Goal: Information Seeking & Learning: Learn about a topic

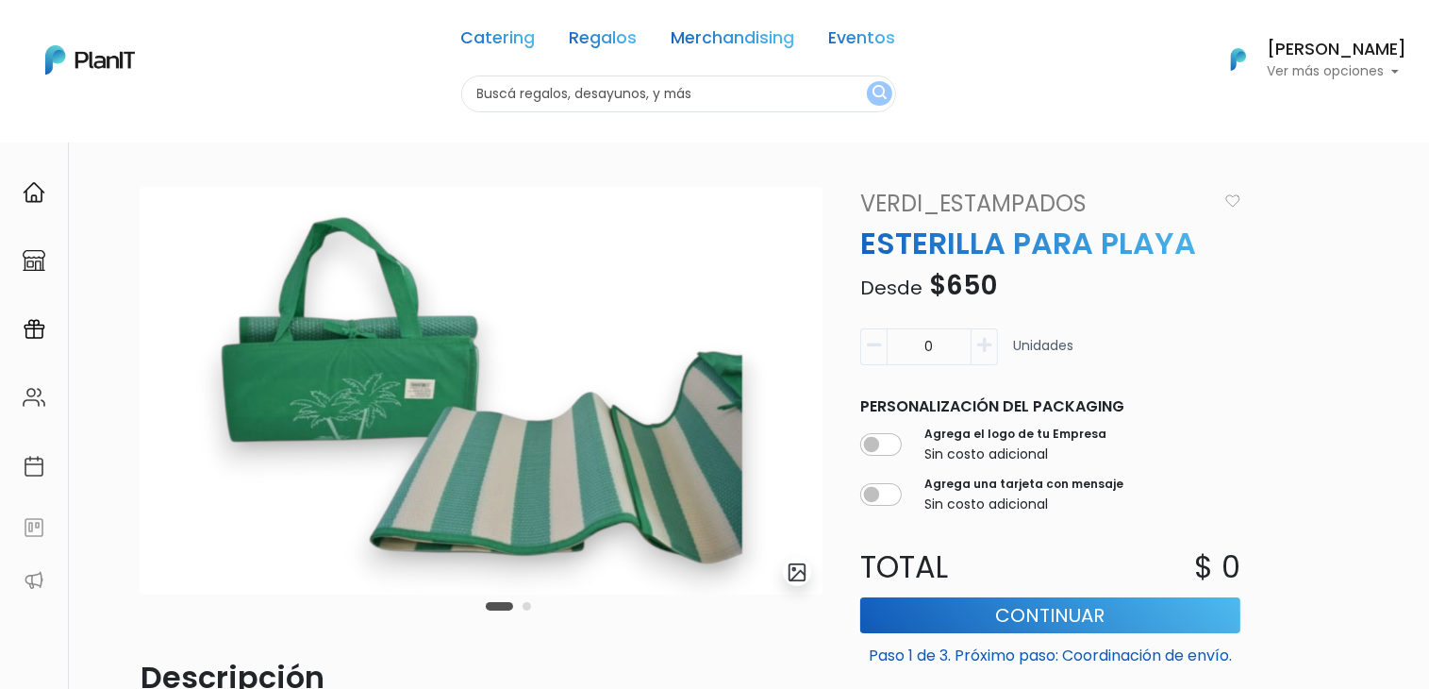
click at [507, 94] on input "text" at bounding box center [678, 93] width 435 height 37
type input "yo des"
click at [867, 81] on button "submit" at bounding box center [879, 93] width 25 height 25
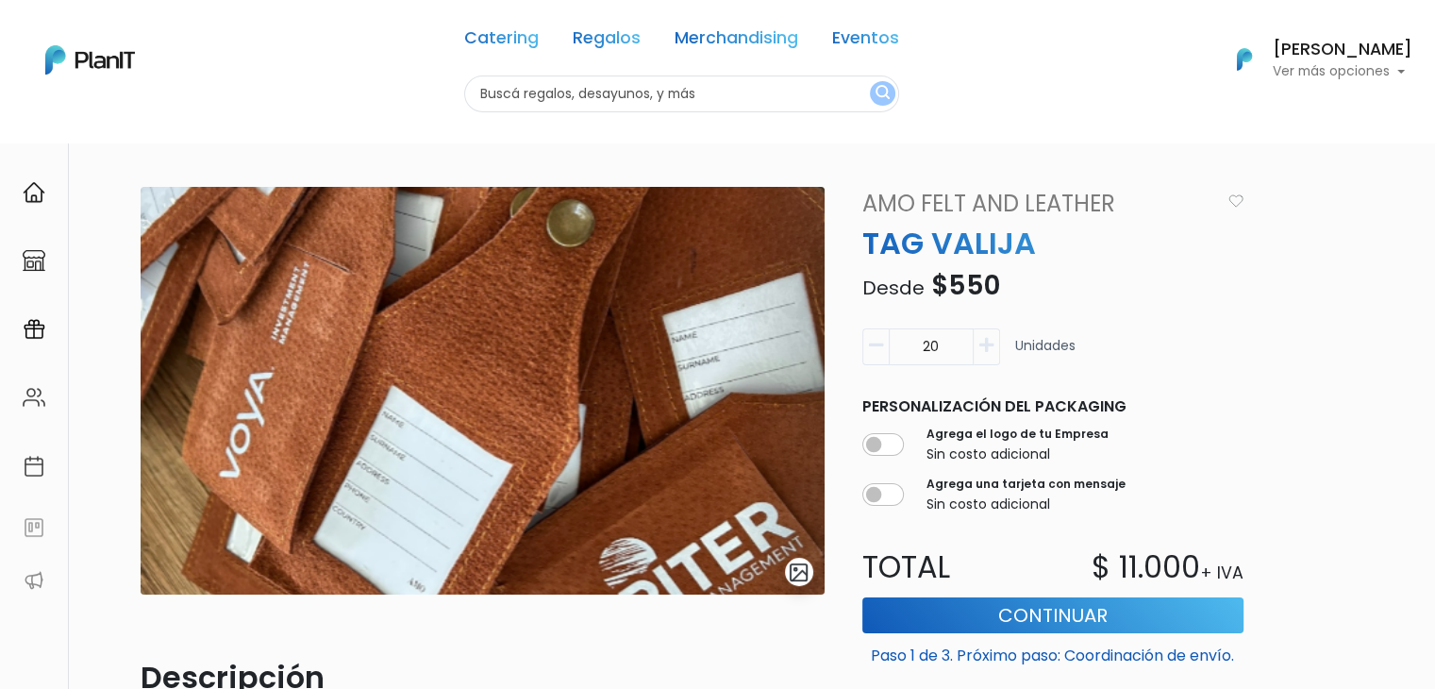
click at [534, 89] on input "text" at bounding box center [681, 93] width 435 height 37
type input "epica"
click at [870, 81] on button "submit" at bounding box center [882, 93] width 25 height 25
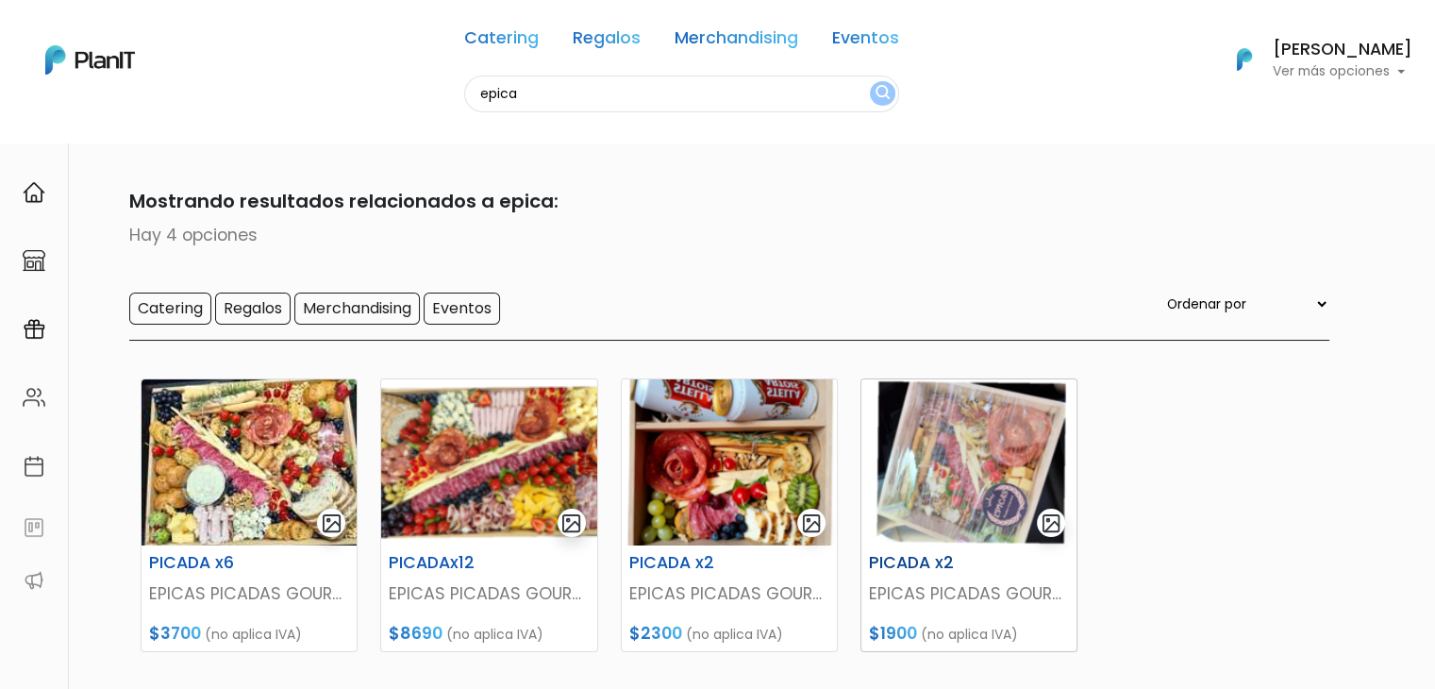
click at [1001, 446] on img at bounding box center [968, 462] width 215 height 166
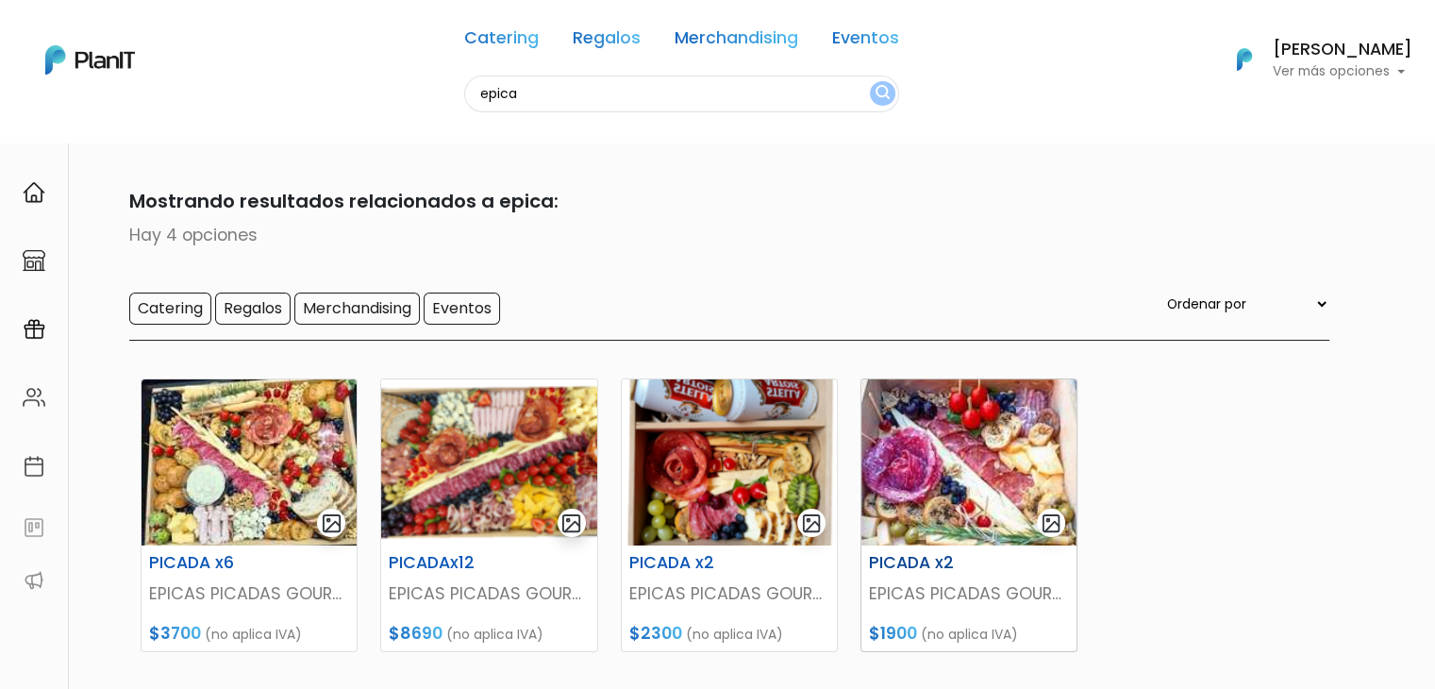
click at [967, 487] on img at bounding box center [968, 462] width 215 height 166
click at [697, 518] on img at bounding box center [729, 462] width 215 height 166
click at [430, 483] on img at bounding box center [488, 462] width 215 height 166
click at [257, 449] on img at bounding box center [249, 462] width 215 height 166
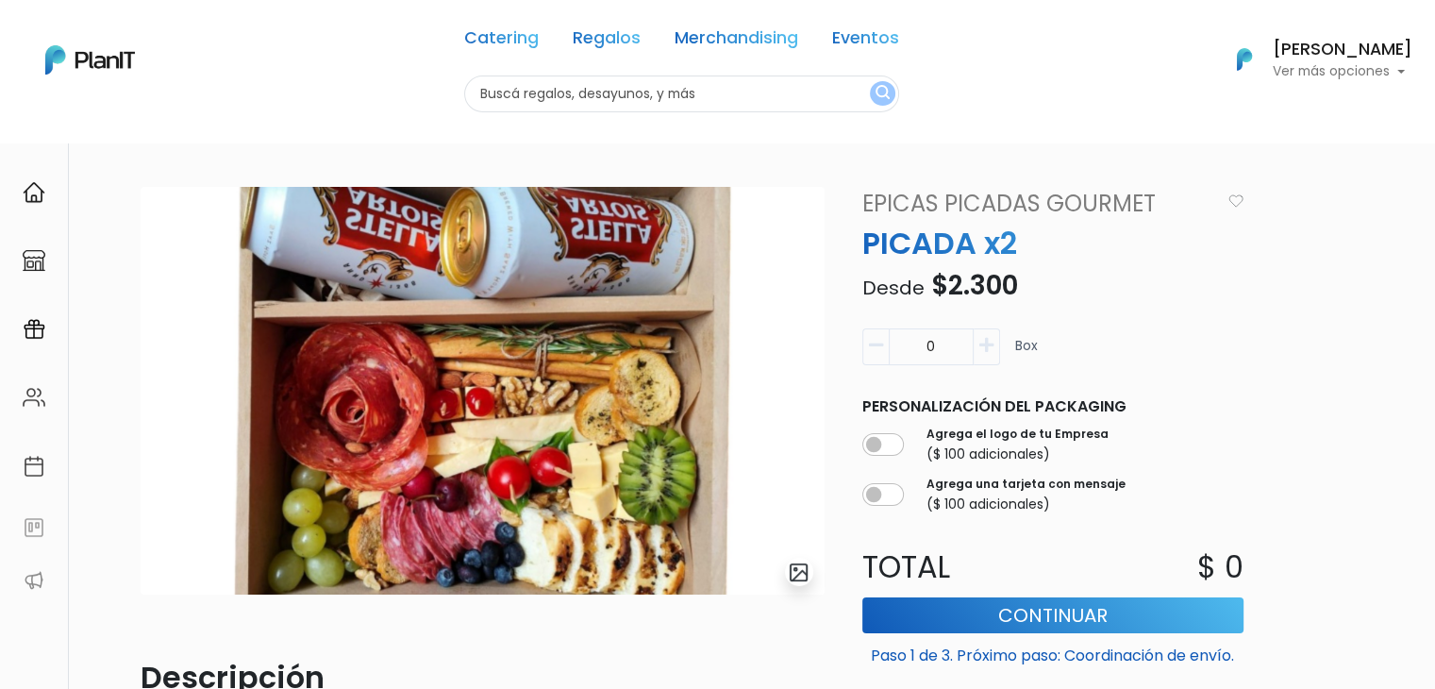
drag, startPoint x: 1442, startPoint y: 106, endPoint x: 1419, endPoint y: 99, distance: 23.6
click at [1419, 99] on html "Catering Regalos Merchandising Eventos Catering Regalos Merchandising Eventos C…" at bounding box center [717, 344] width 1435 height 689
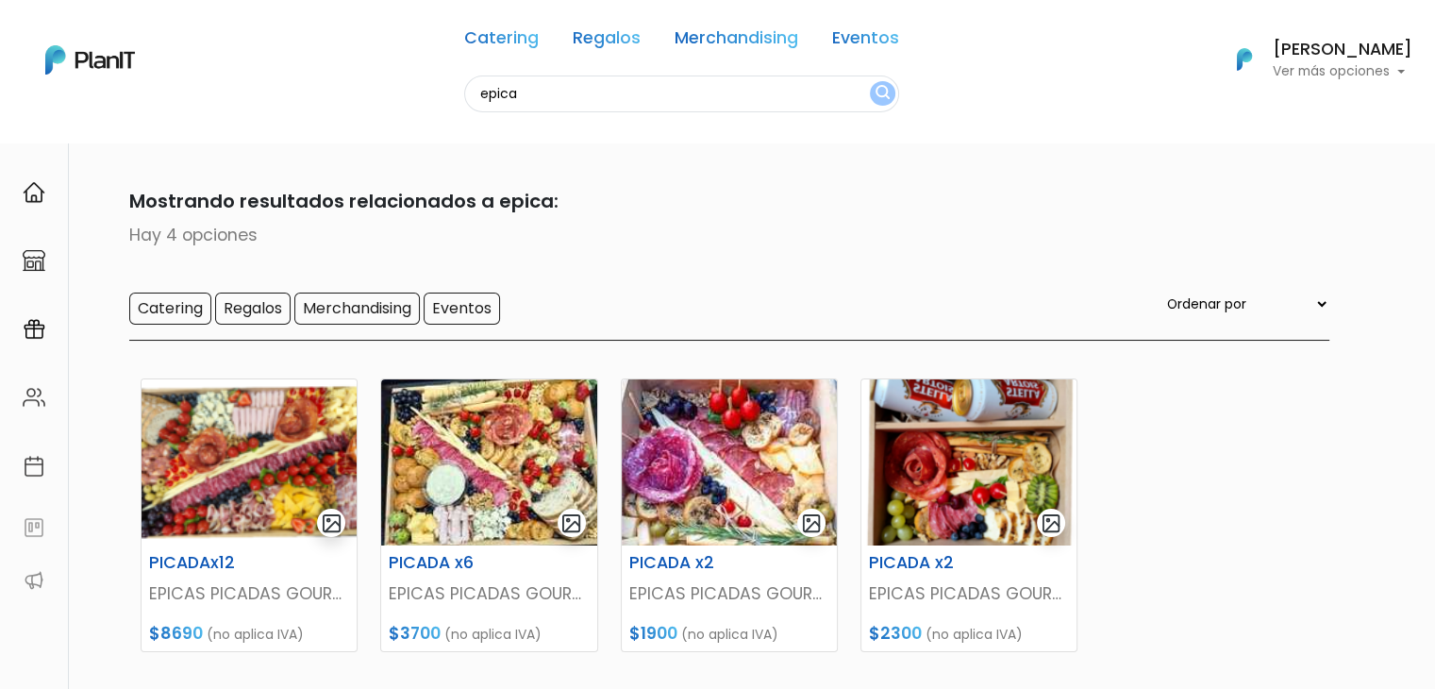
click at [497, 104] on input "epica" at bounding box center [681, 93] width 435 height 37
type input "chau p"
click at [870, 81] on button "submit" at bounding box center [882, 93] width 25 height 25
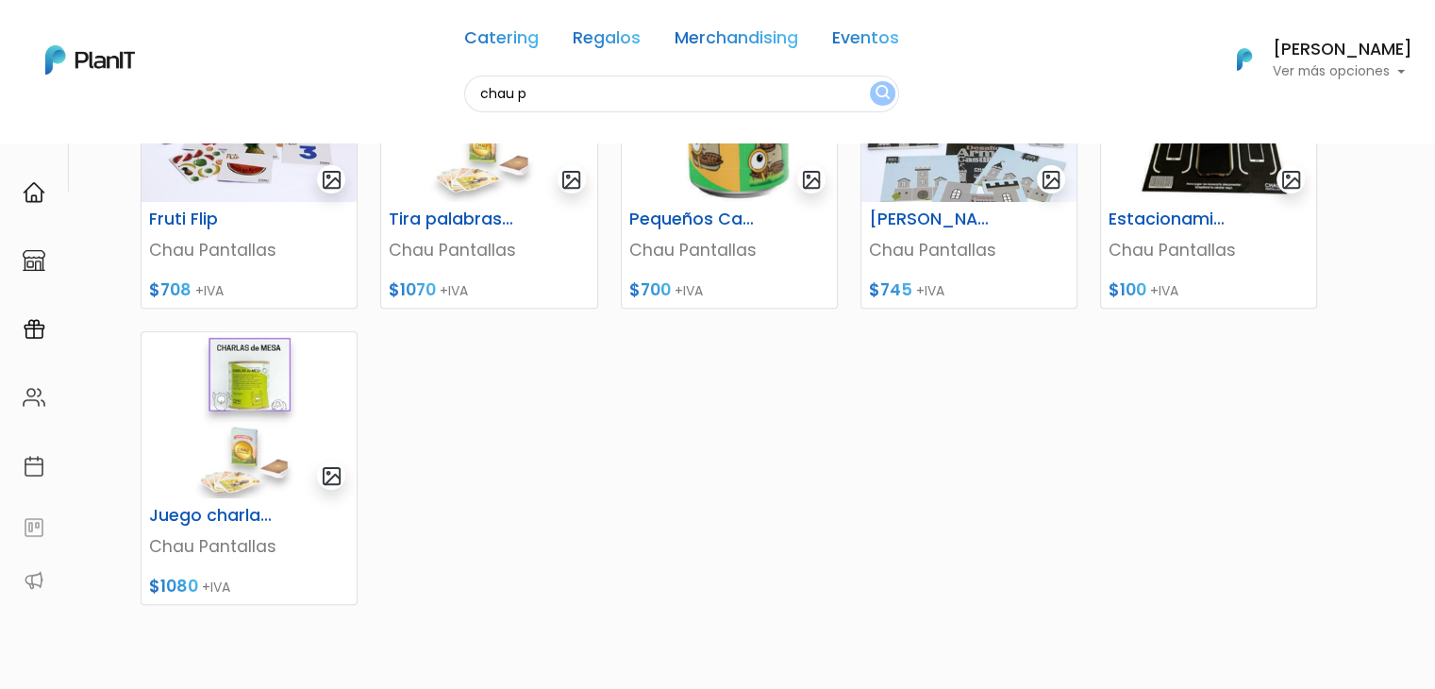
scroll to position [650, 0]
